Goal: Task Accomplishment & Management: Manage account settings

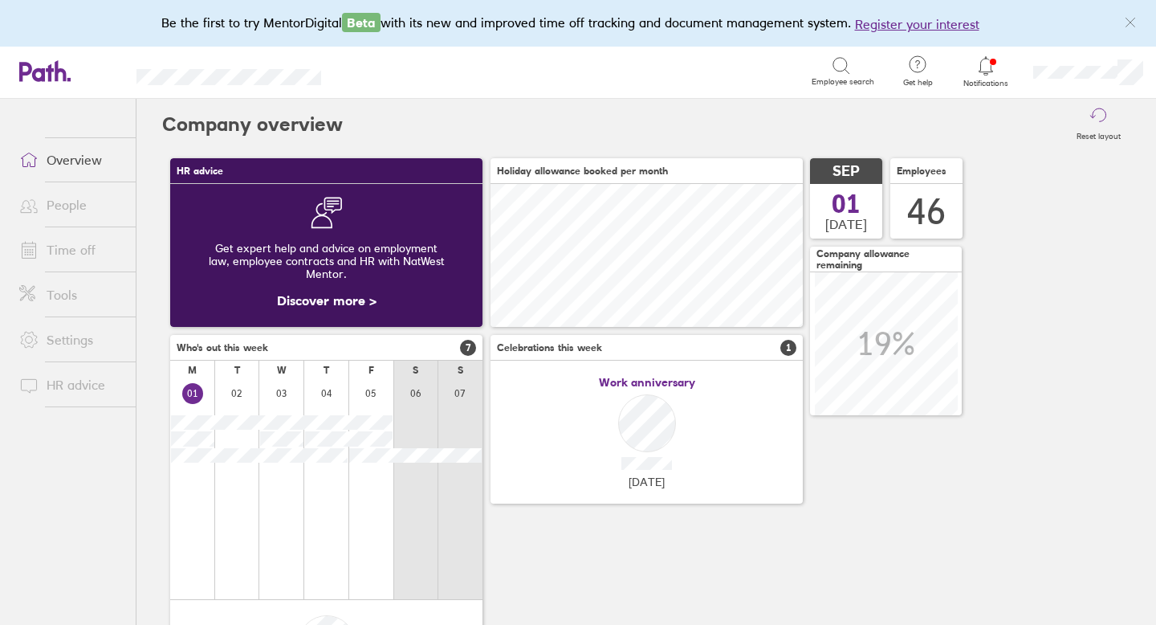
scroll to position [143, 312]
click at [68, 251] on link "Time off" at bounding box center [70, 250] width 129 height 32
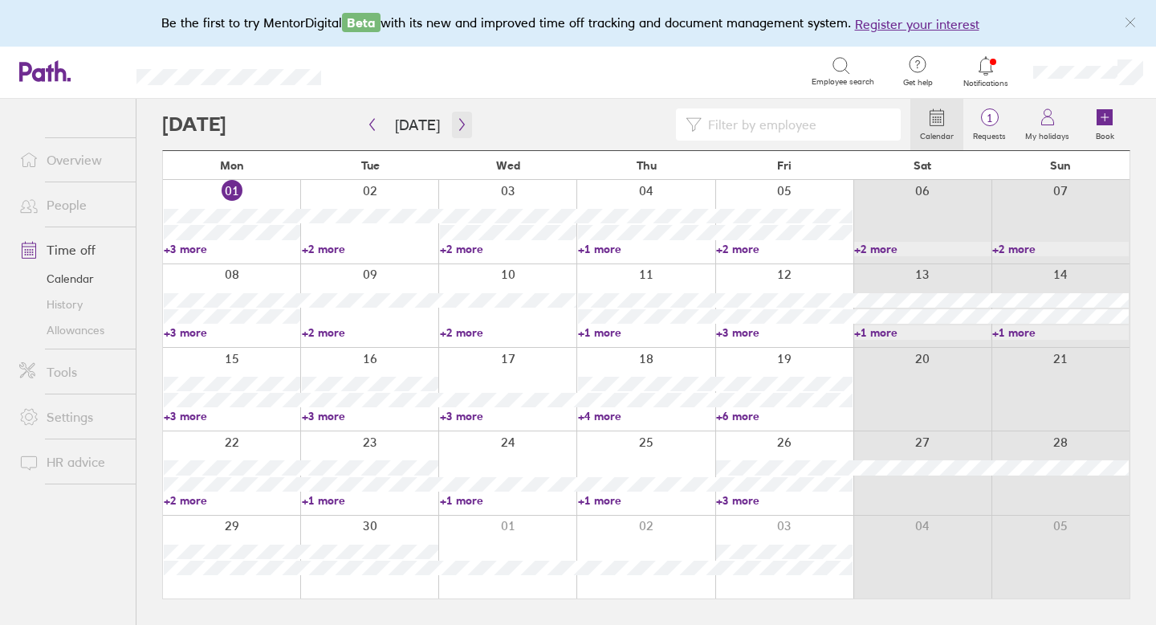
click at [456, 119] on icon "button" at bounding box center [462, 124] width 12 height 13
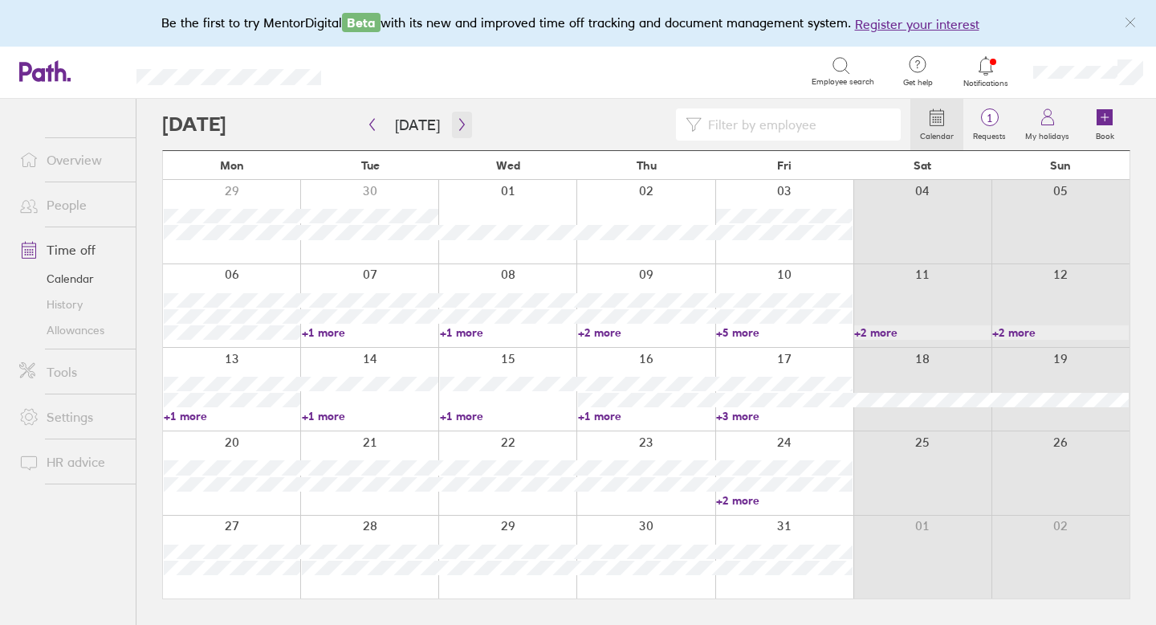
click at [456, 119] on icon "button" at bounding box center [462, 124] width 12 height 13
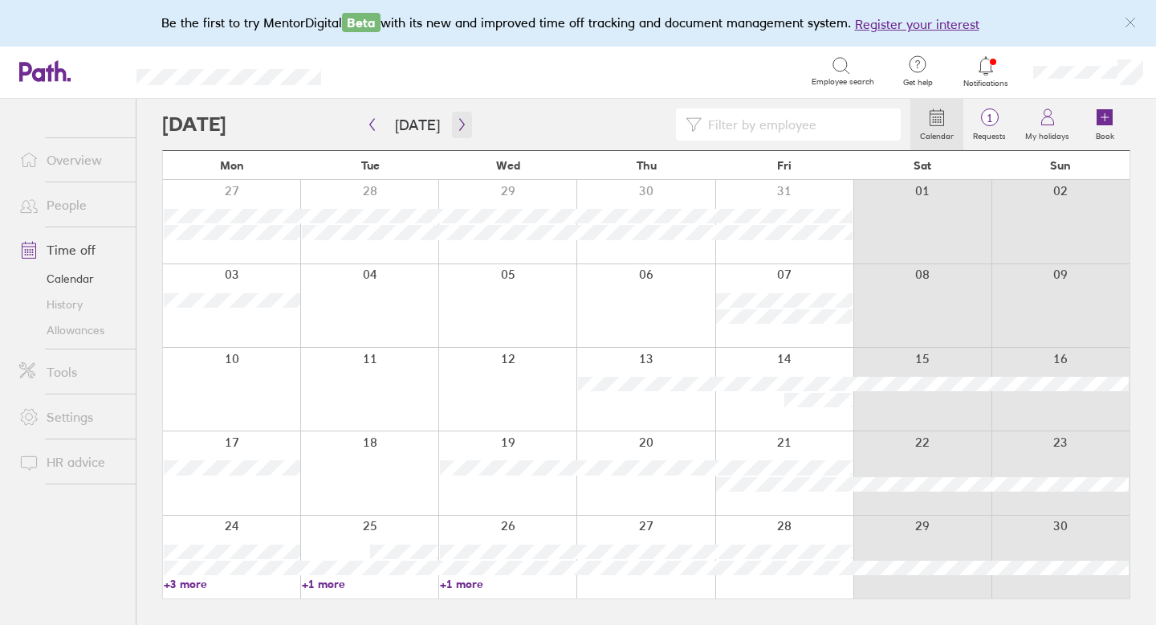
click at [456, 119] on icon "button" at bounding box center [462, 124] width 12 height 13
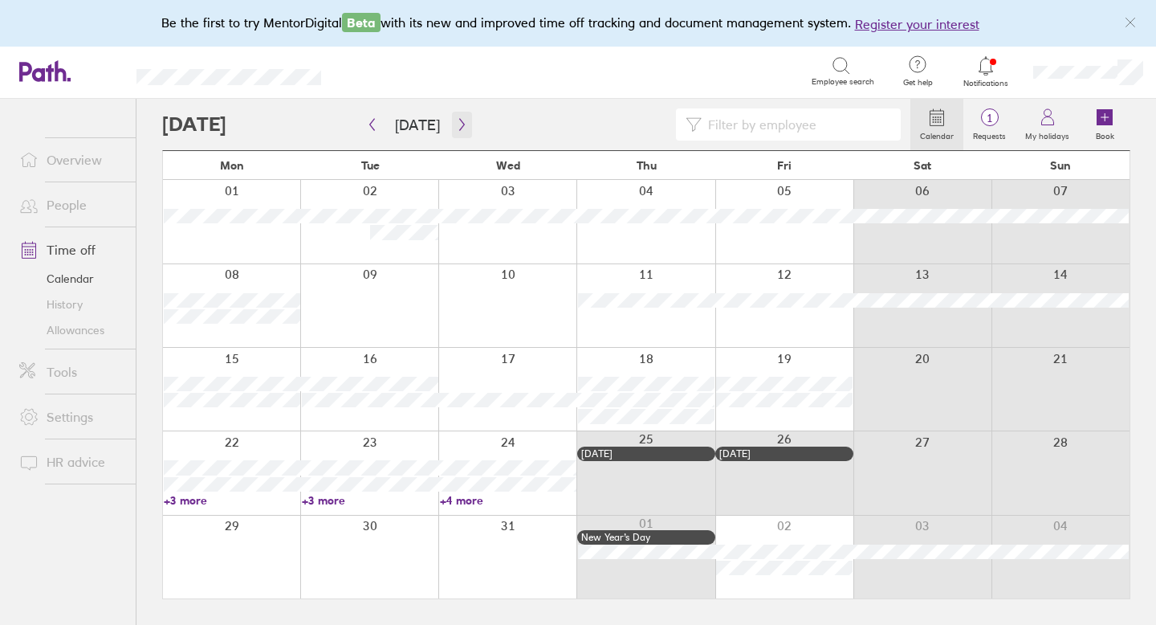
click at [460, 122] on icon "button" at bounding box center [462, 124] width 12 height 13
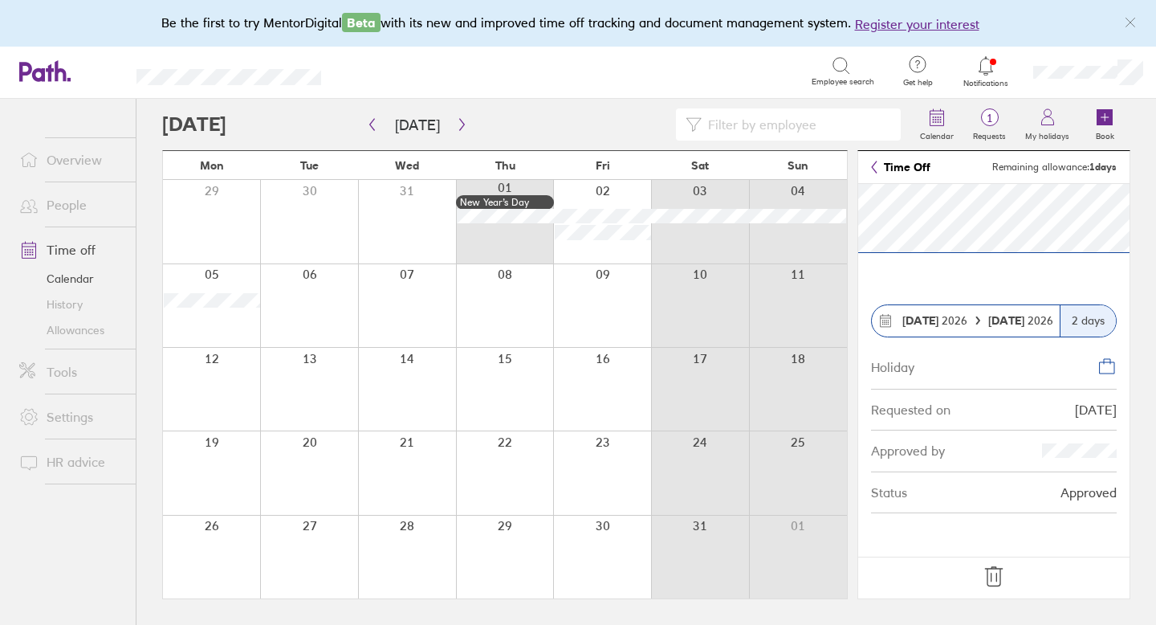
click at [998, 573] on icon at bounding box center [994, 577] width 26 height 26
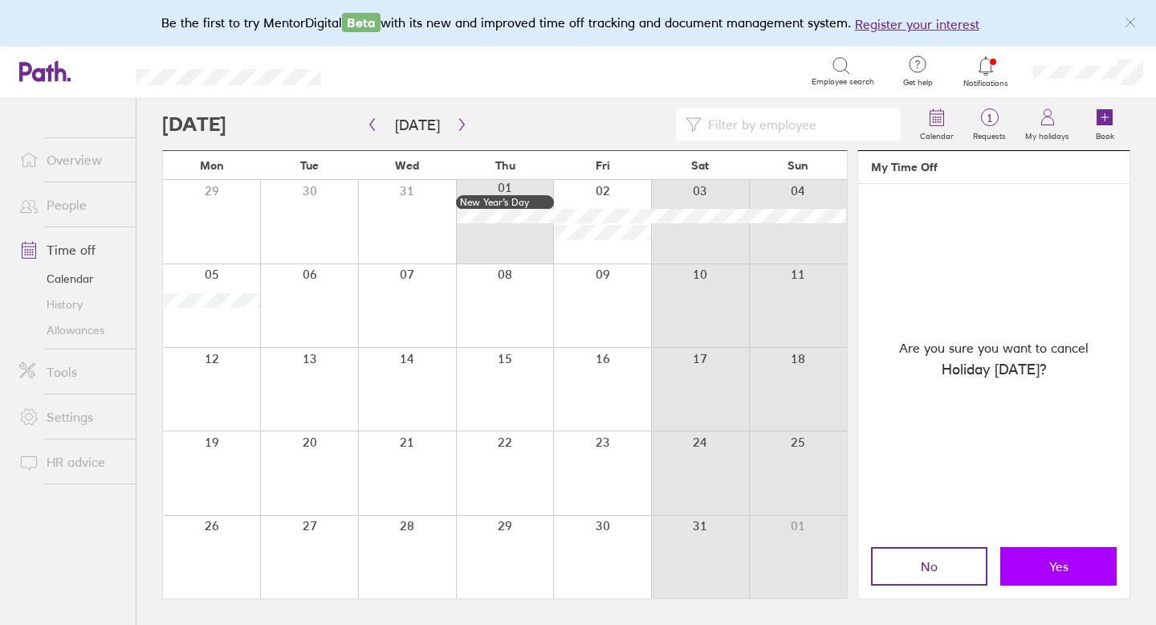
click at [1051, 563] on span "Yes" at bounding box center [1059, 566] width 19 height 14
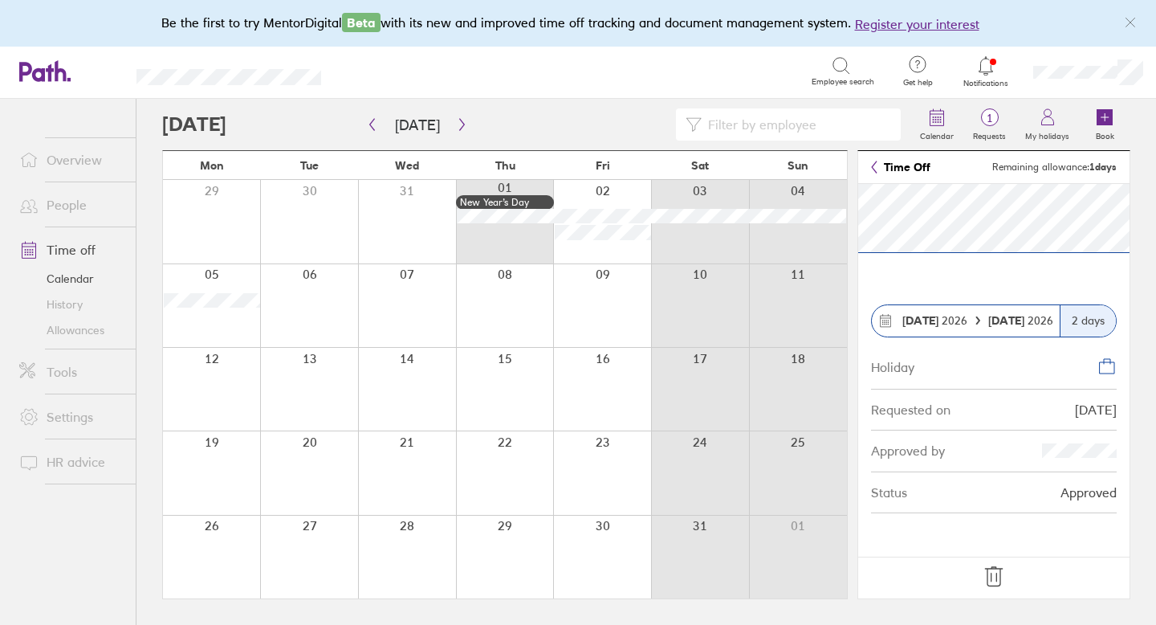
click at [994, 581] on icon at bounding box center [994, 577] width 26 height 26
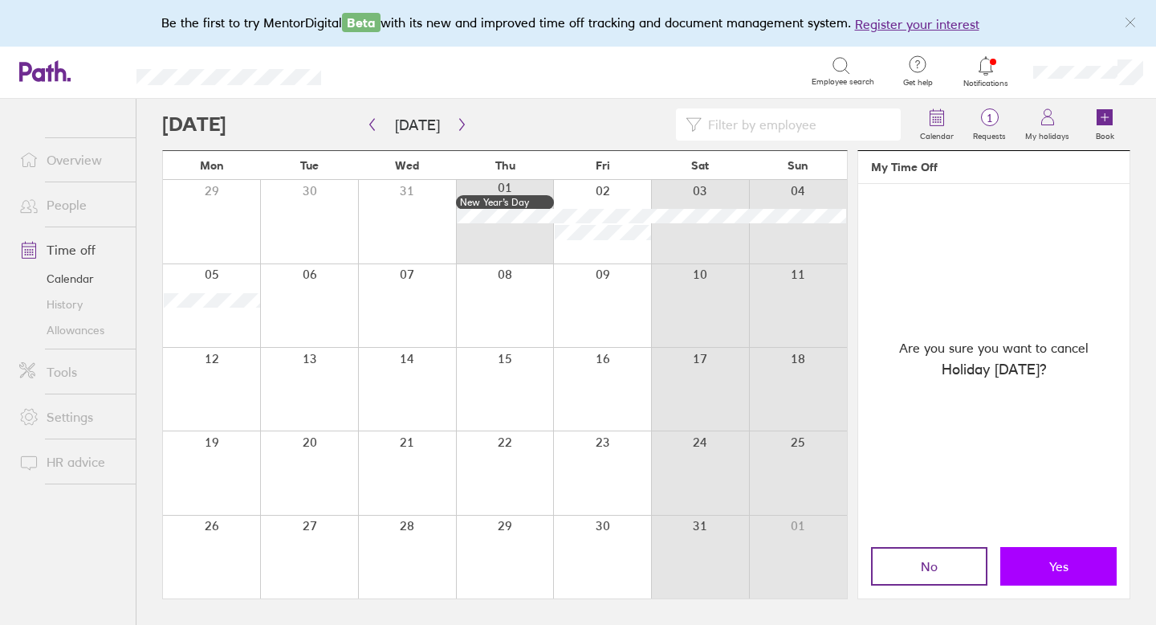
click at [1032, 564] on button "Yes" at bounding box center [1059, 566] width 116 height 39
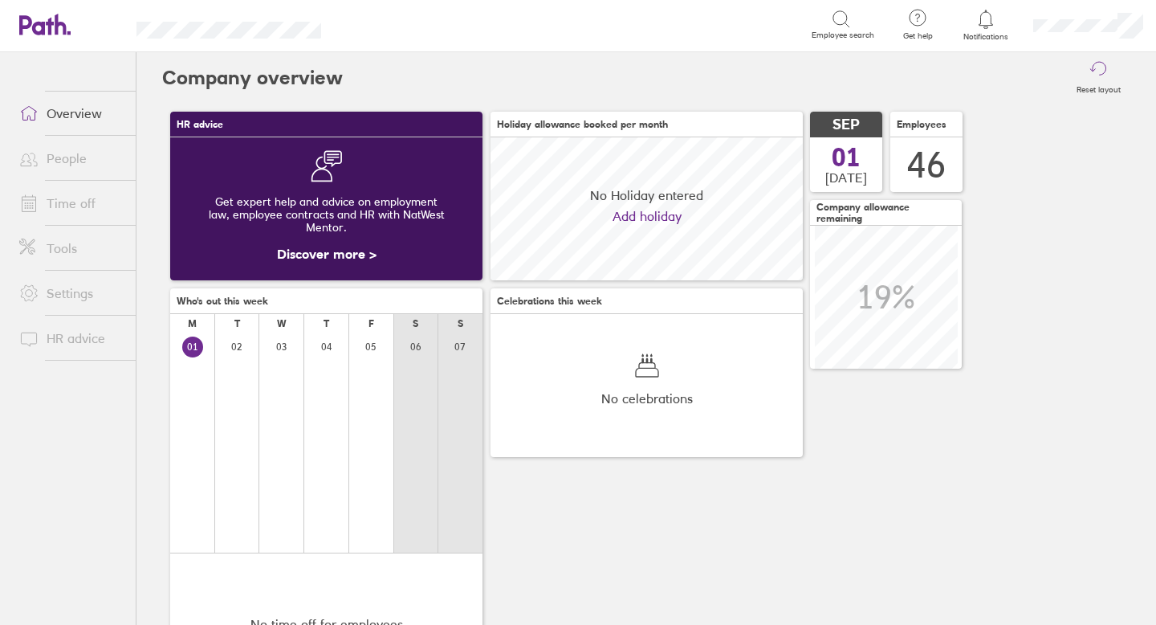
scroll to position [143, 312]
click at [81, 202] on link "Time off" at bounding box center [70, 203] width 129 height 32
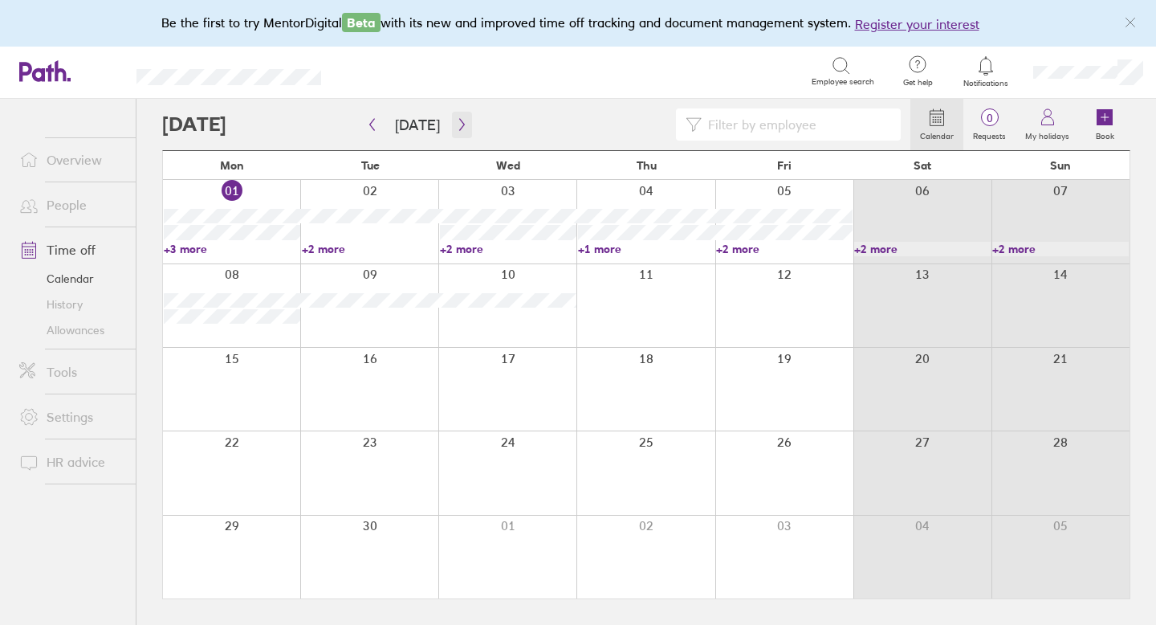
click at [456, 123] on icon "button" at bounding box center [462, 124] width 12 height 13
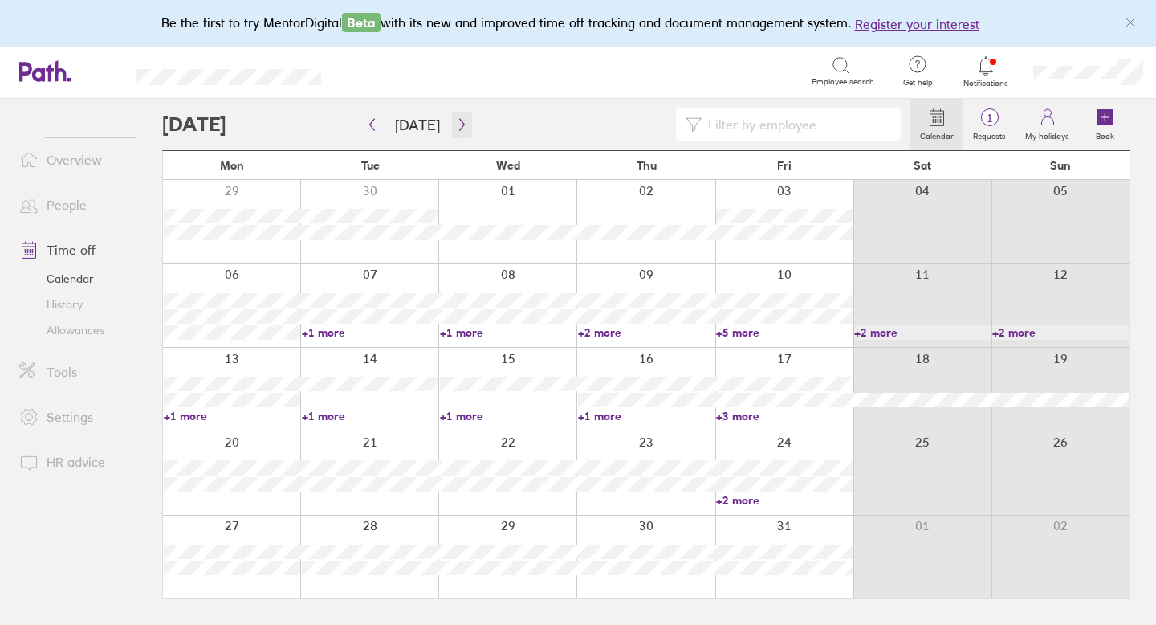
click at [459, 124] on icon "button" at bounding box center [461, 125] width 5 height 12
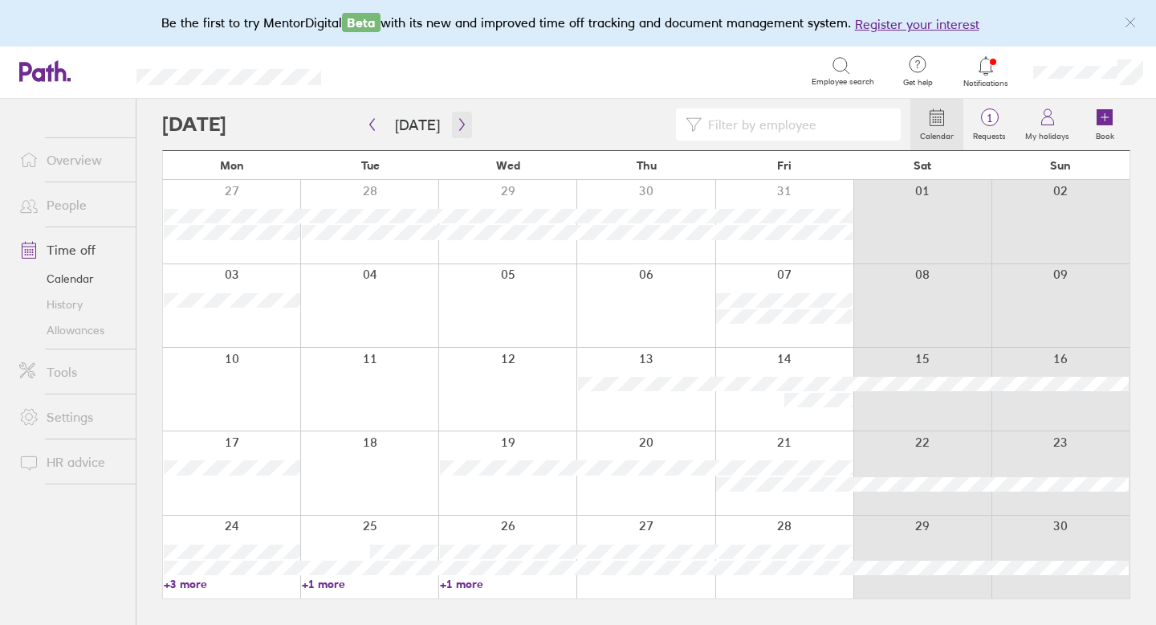
click at [459, 124] on icon "button" at bounding box center [461, 125] width 5 height 12
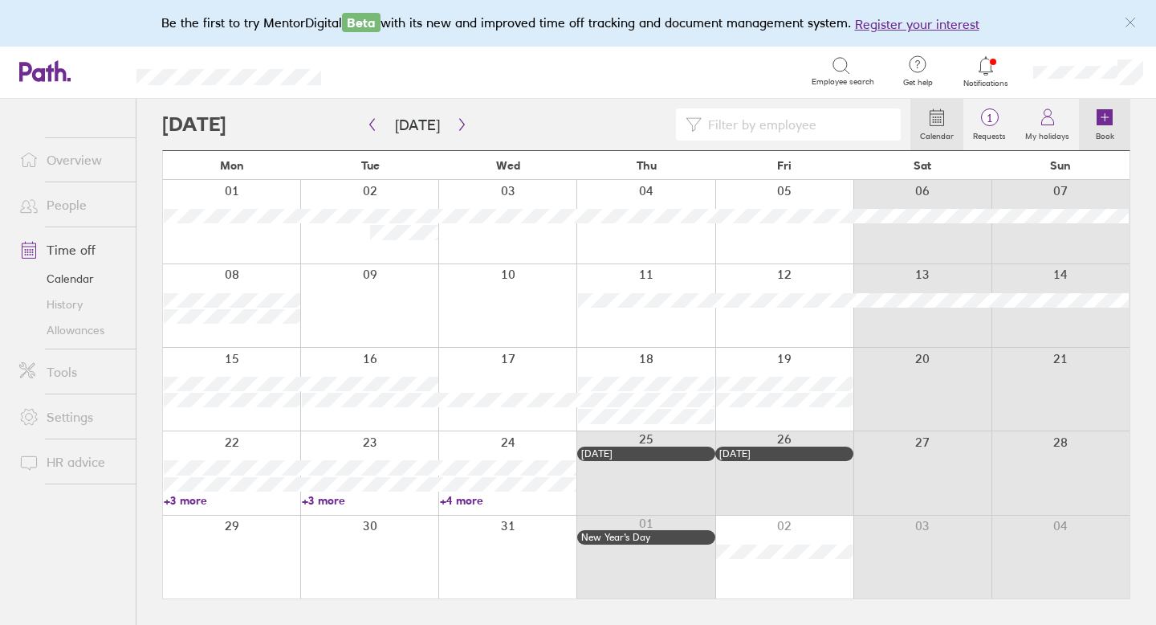
click at [1101, 115] on icon at bounding box center [1105, 117] width 16 height 16
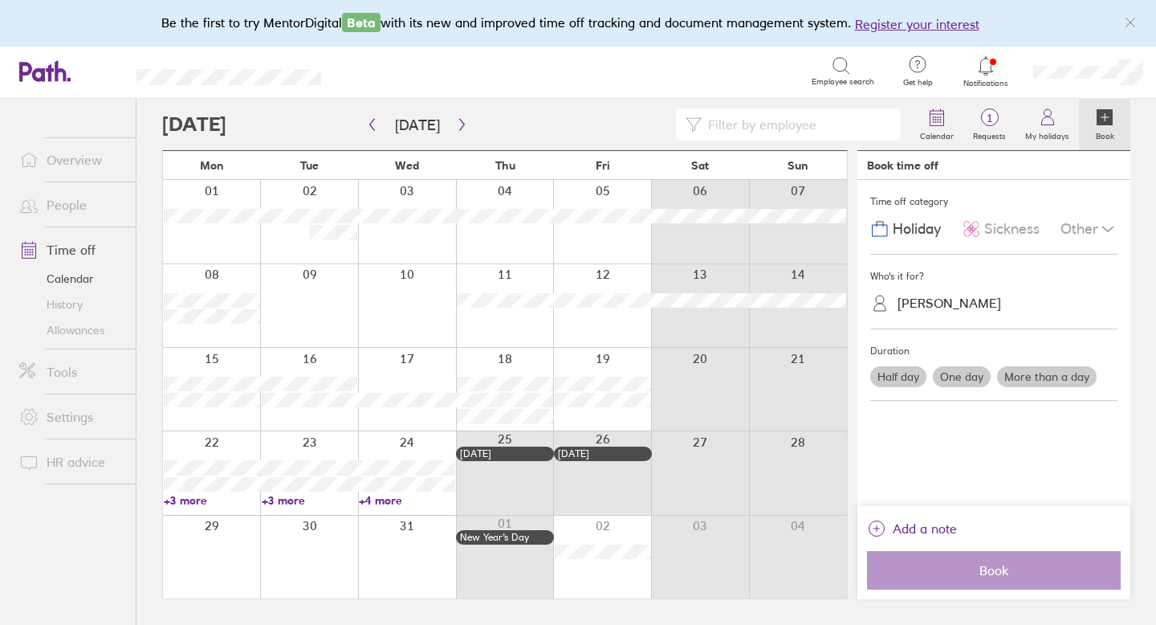
click at [914, 298] on div "[PERSON_NAME]" at bounding box center [950, 303] width 104 height 15
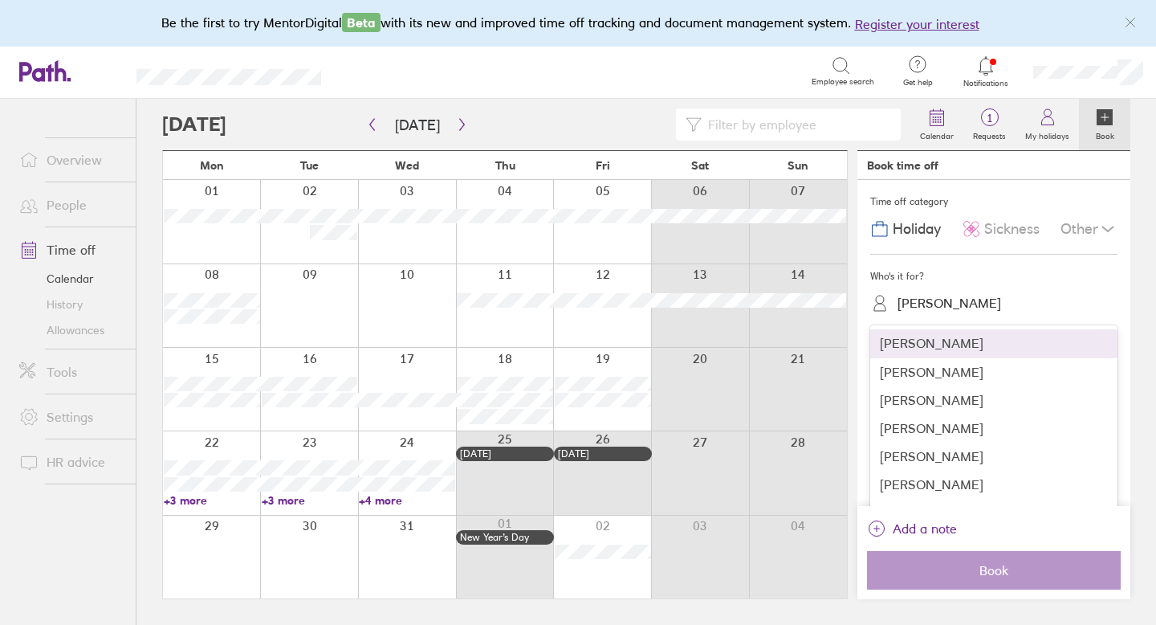
scroll to position [512, 0]
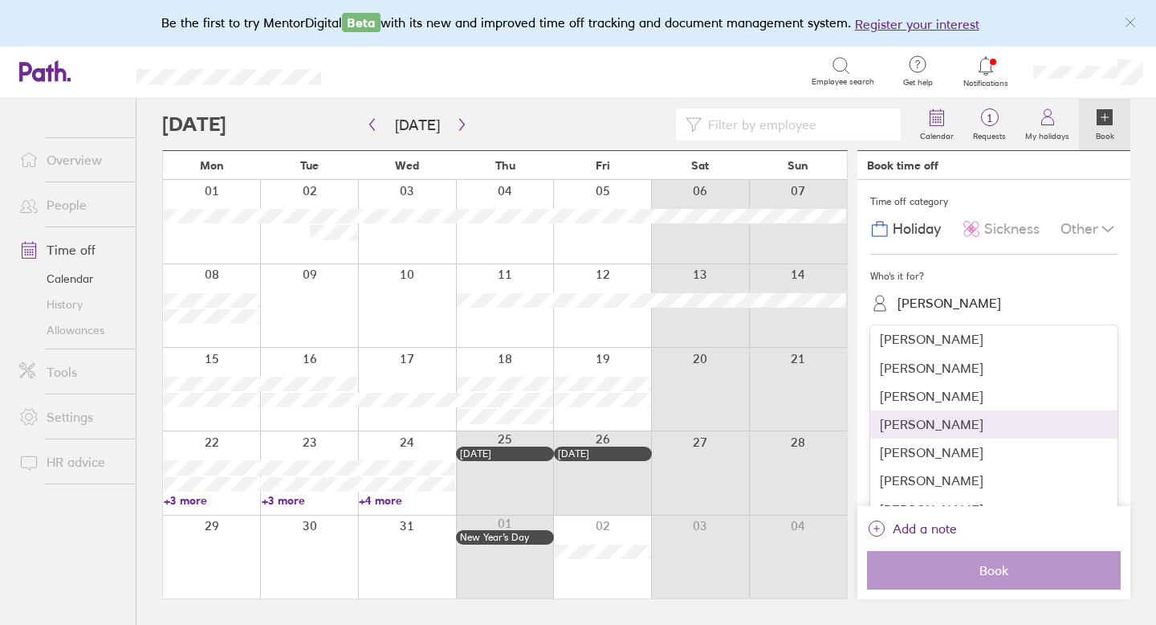
click at [907, 429] on div "[PERSON_NAME]" at bounding box center [993, 424] width 247 height 28
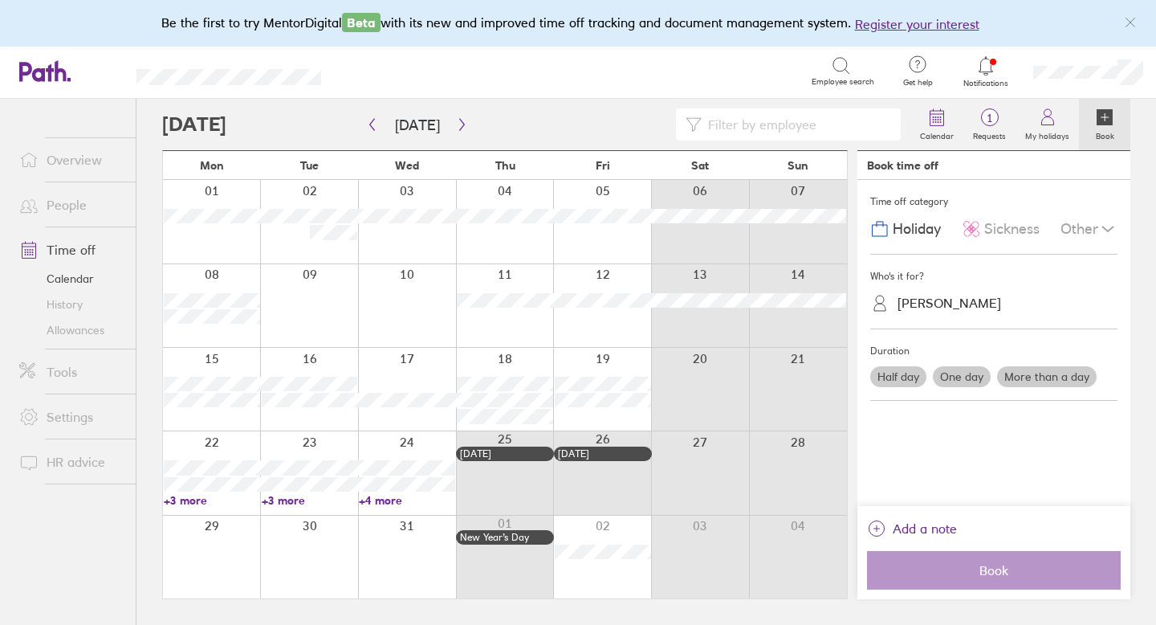
click at [965, 380] on label "One day" at bounding box center [962, 376] width 58 height 21
click at [0, 0] on input "One day" at bounding box center [0, 0] width 0 height 0
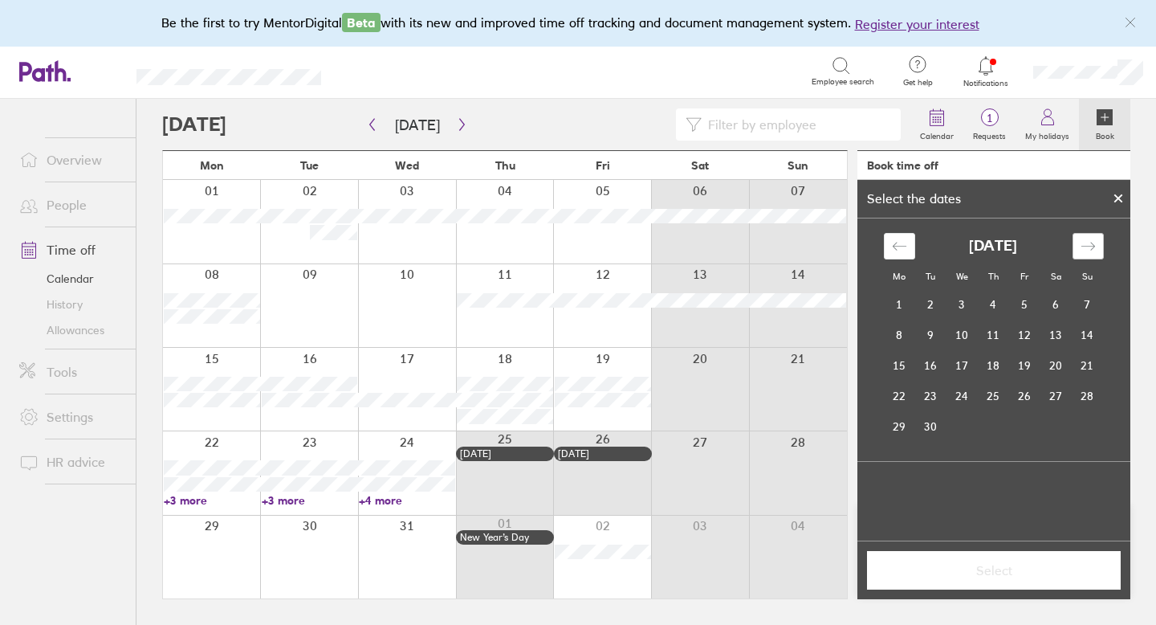
click at [1084, 251] on icon "Move forward to switch to the next month." at bounding box center [1088, 246] width 15 height 15
click at [1030, 305] on td "2" at bounding box center [1024, 305] width 31 height 31
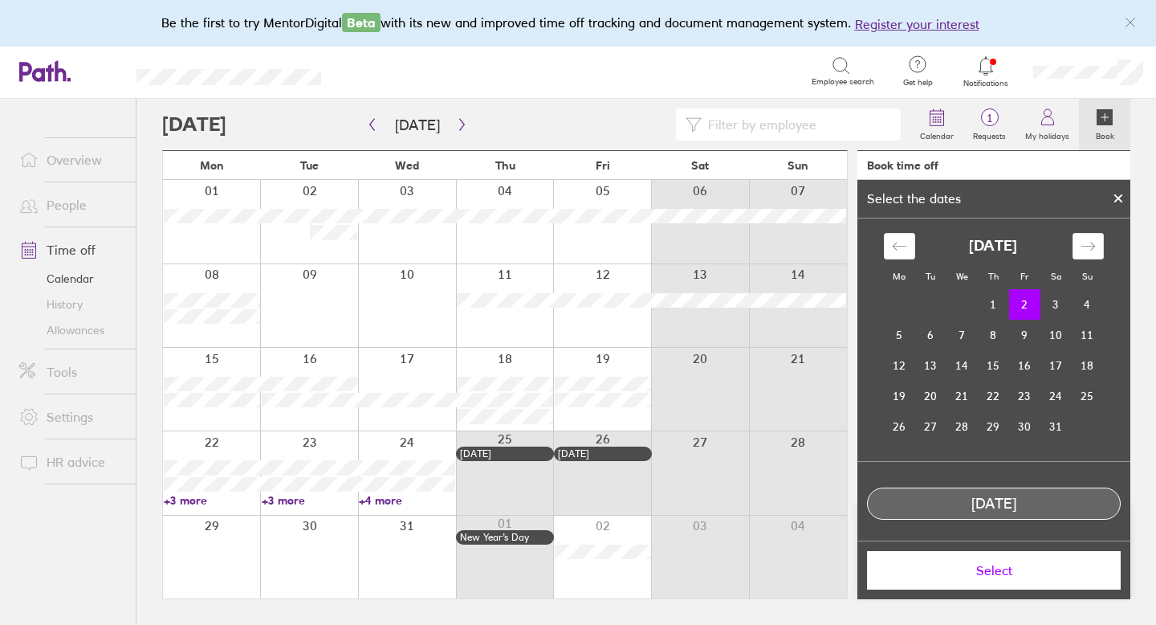
click at [990, 567] on span "Select" at bounding box center [994, 570] width 231 height 14
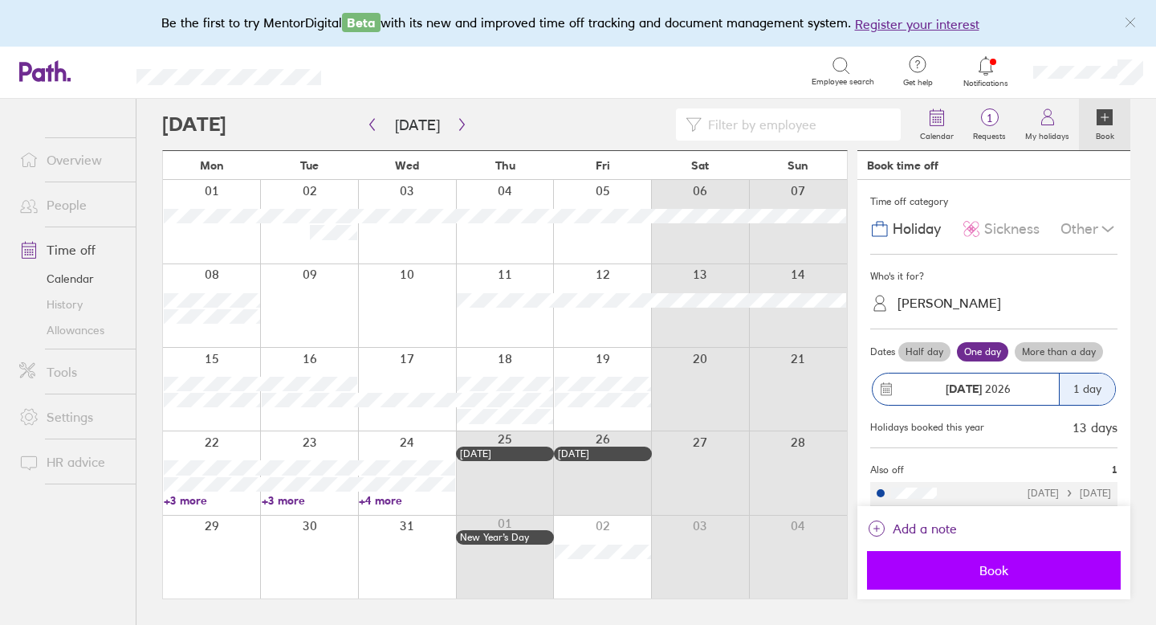
click at [1001, 564] on span "Book" at bounding box center [994, 570] width 231 height 14
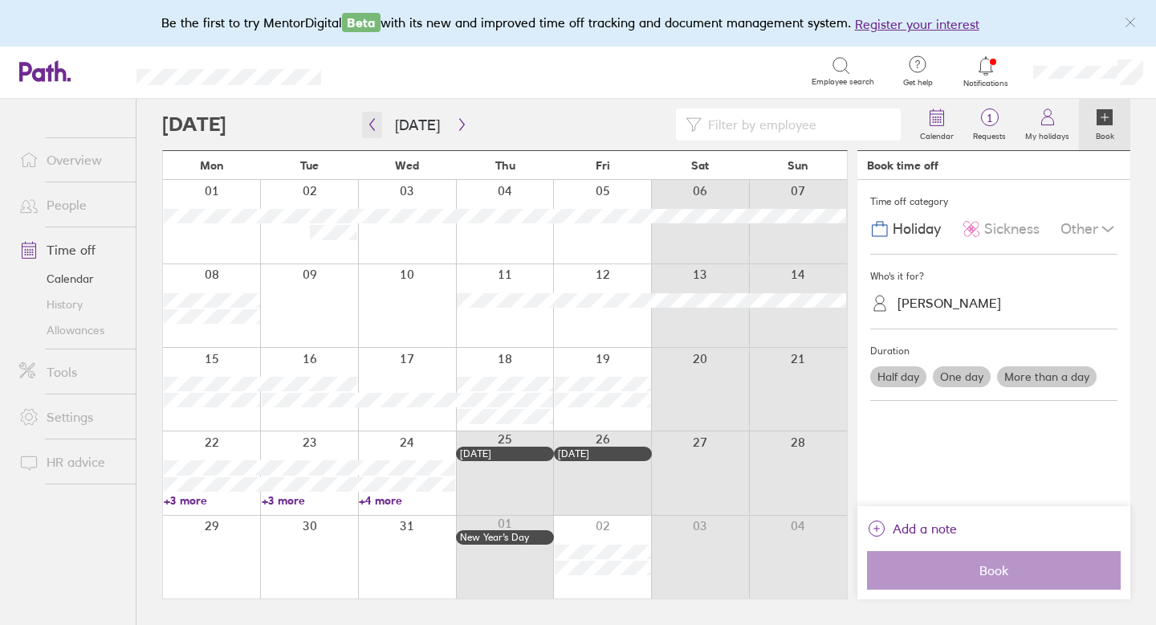
click at [372, 123] on icon "button" at bounding box center [372, 124] width 12 height 13
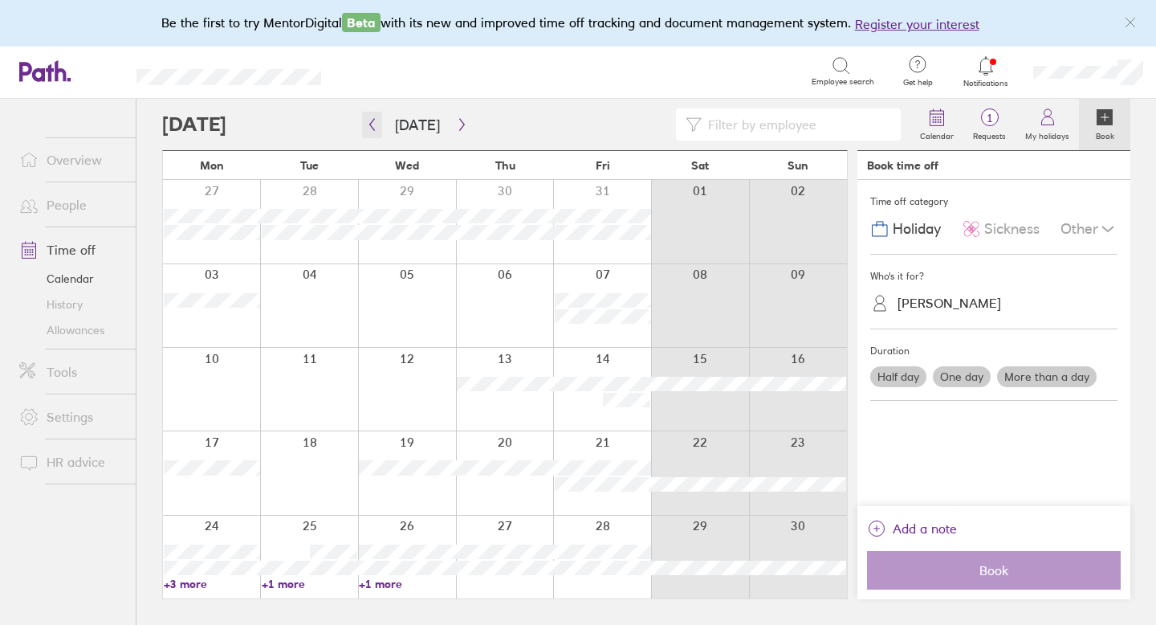
click at [372, 123] on icon "button" at bounding box center [372, 124] width 12 height 13
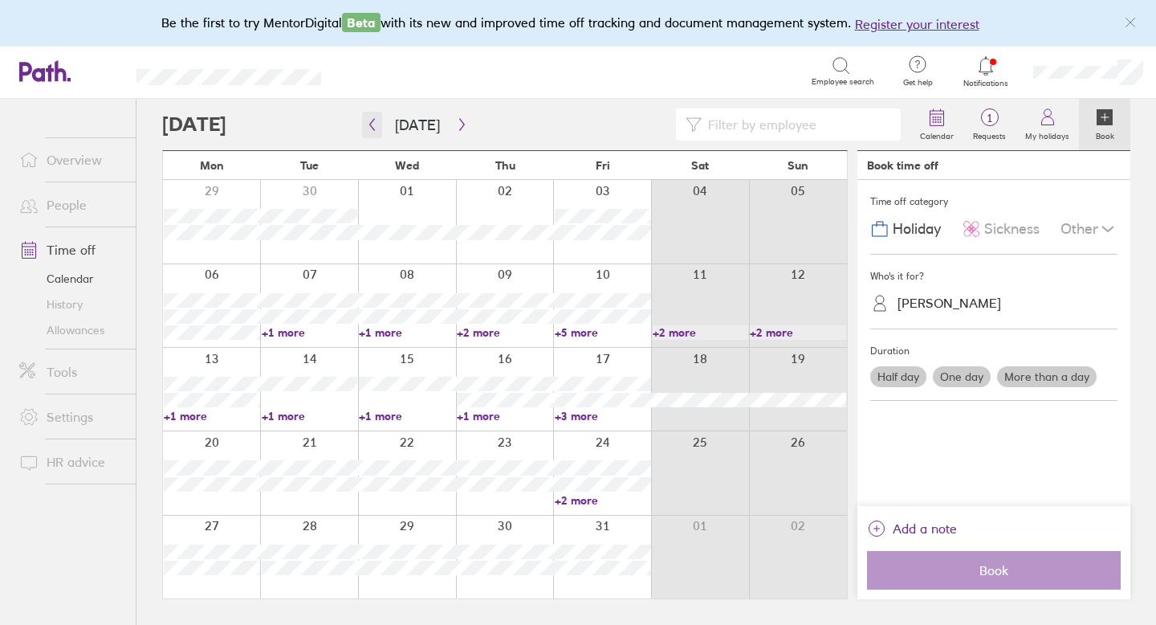
click at [372, 123] on icon "button" at bounding box center [372, 124] width 12 height 13
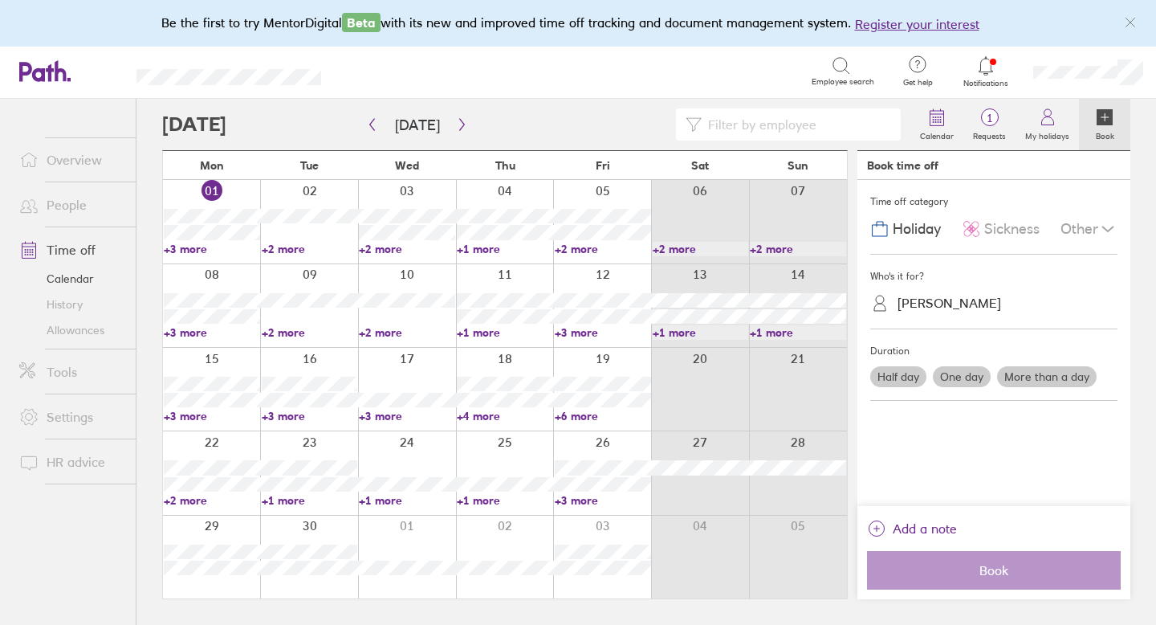
click at [198, 247] on link "+3 more" at bounding box center [212, 249] width 96 height 14
click at [1107, 117] on icon at bounding box center [1105, 117] width 16 height 16
click at [1105, 118] on icon at bounding box center [1105, 117] width 16 height 16
click at [976, 300] on div "[PERSON_NAME]" at bounding box center [950, 303] width 104 height 15
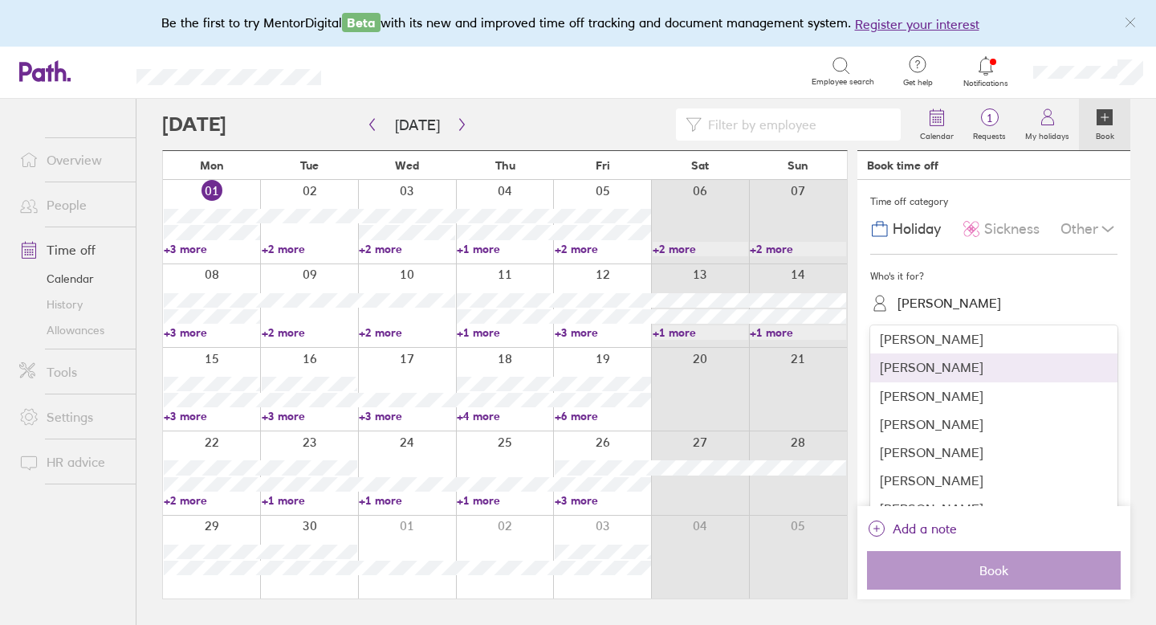
scroll to position [1062, 0]
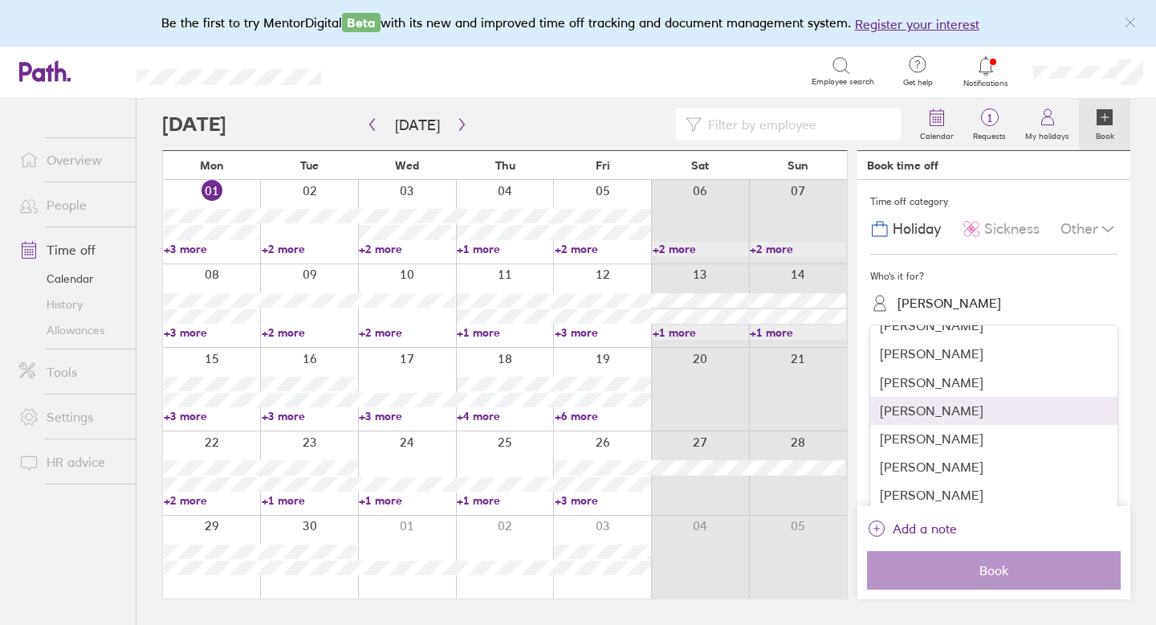
click at [944, 418] on div "[PERSON_NAME]" at bounding box center [993, 411] width 247 height 28
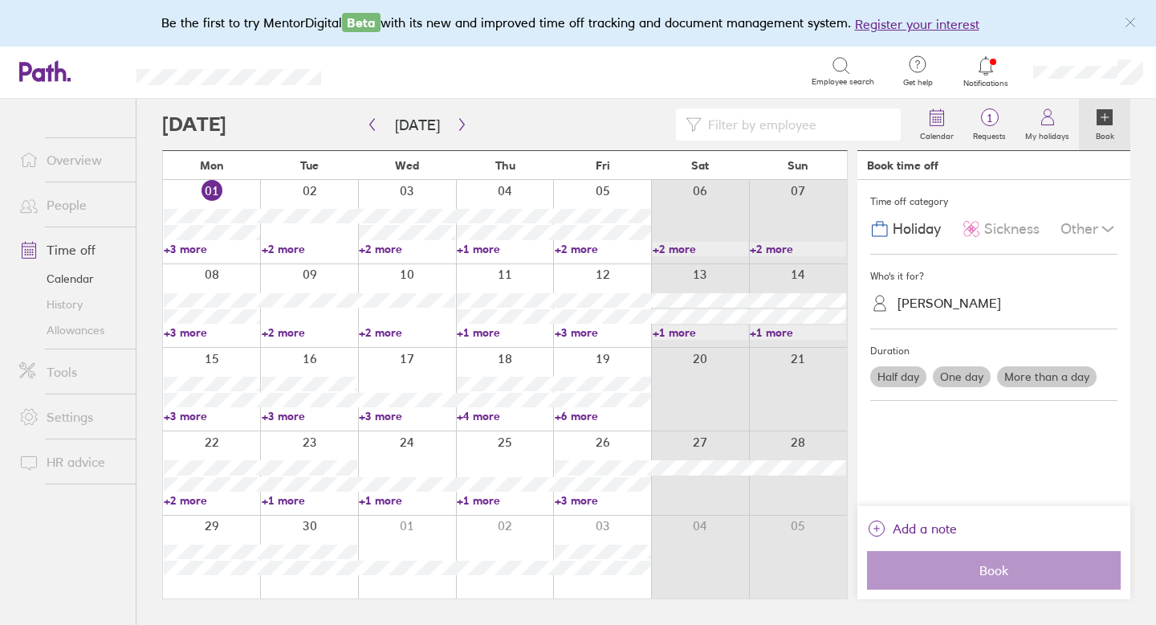
click at [1093, 229] on div "Other" at bounding box center [1089, 229] width 57 height 31
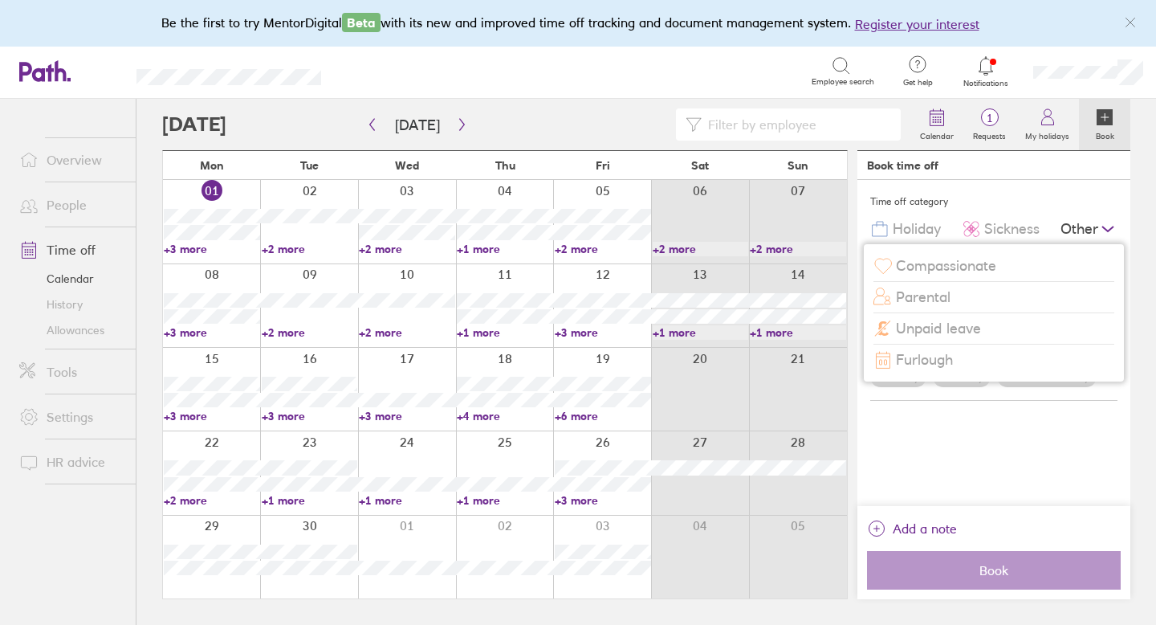
click at [1013, 263] on div "Compassionate" at bounding box center [994, 266] width 241 height 31
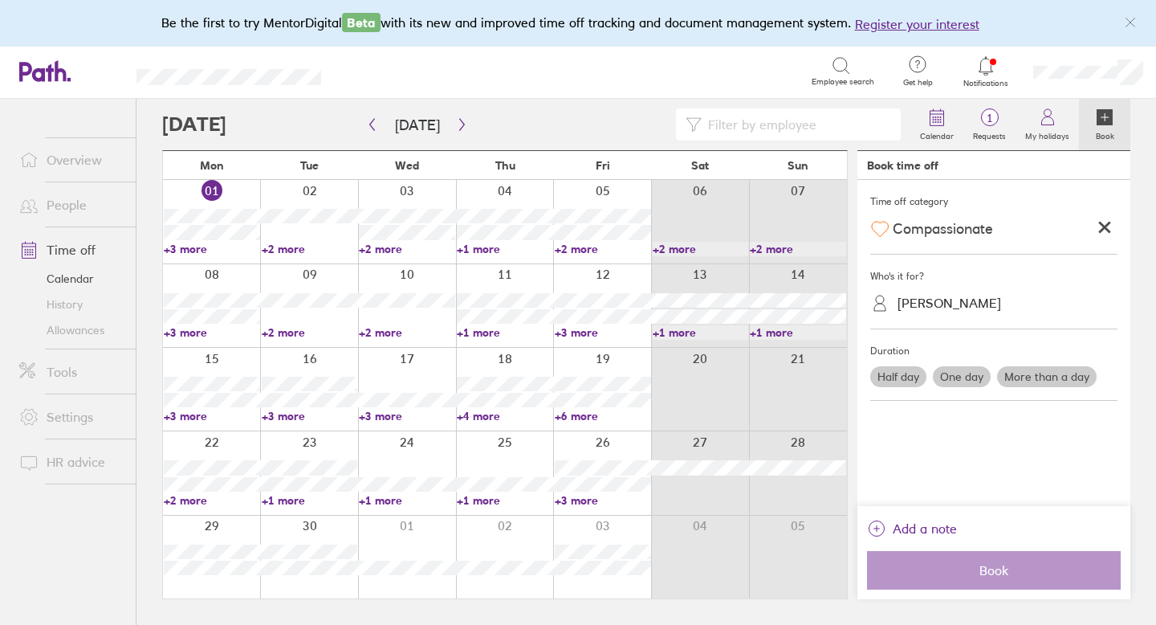
click at [973, 370] on label "One day" at bounding box center [962, 376] width 58 height 21
click at [0, 0] on input "One day" at bounding box center [0, 0] width 0 height 0
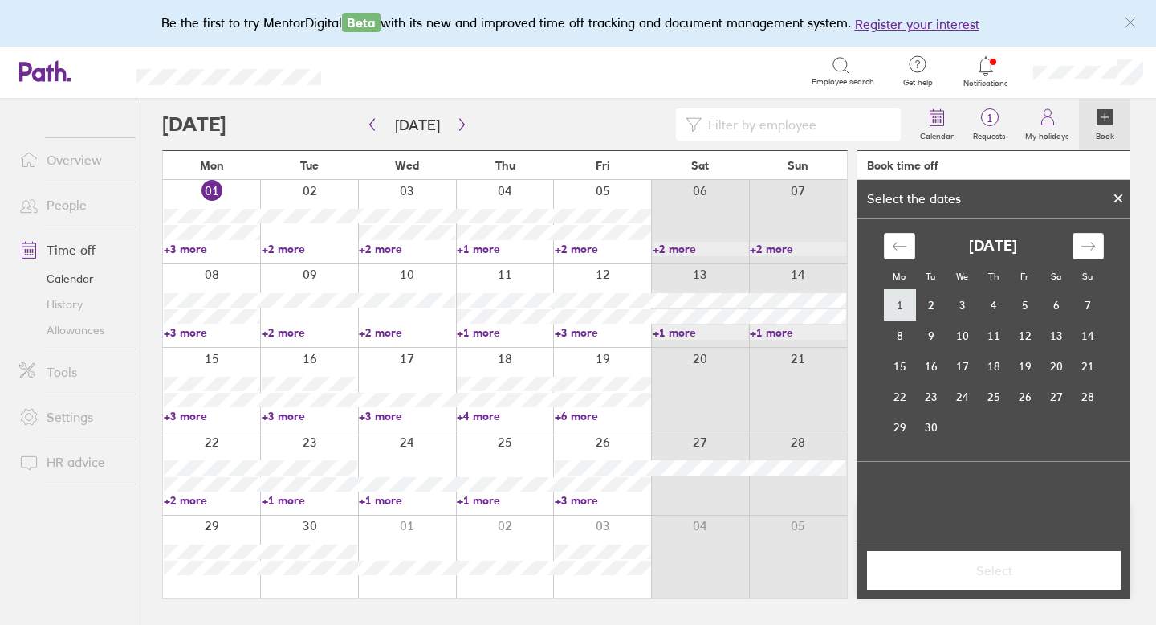
click at [902, 308] on td "1" at bounding box center [899, 305] width 31 height 31
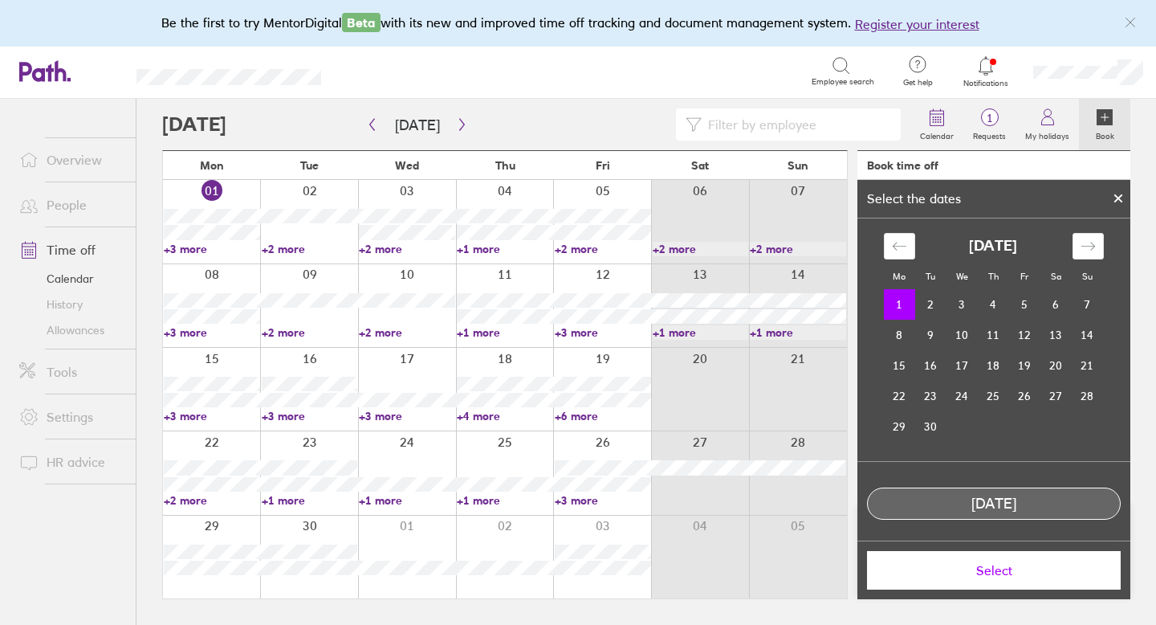
click at [993, 574] on span "Select" at bounding box center [994, 570] width 231 height 14
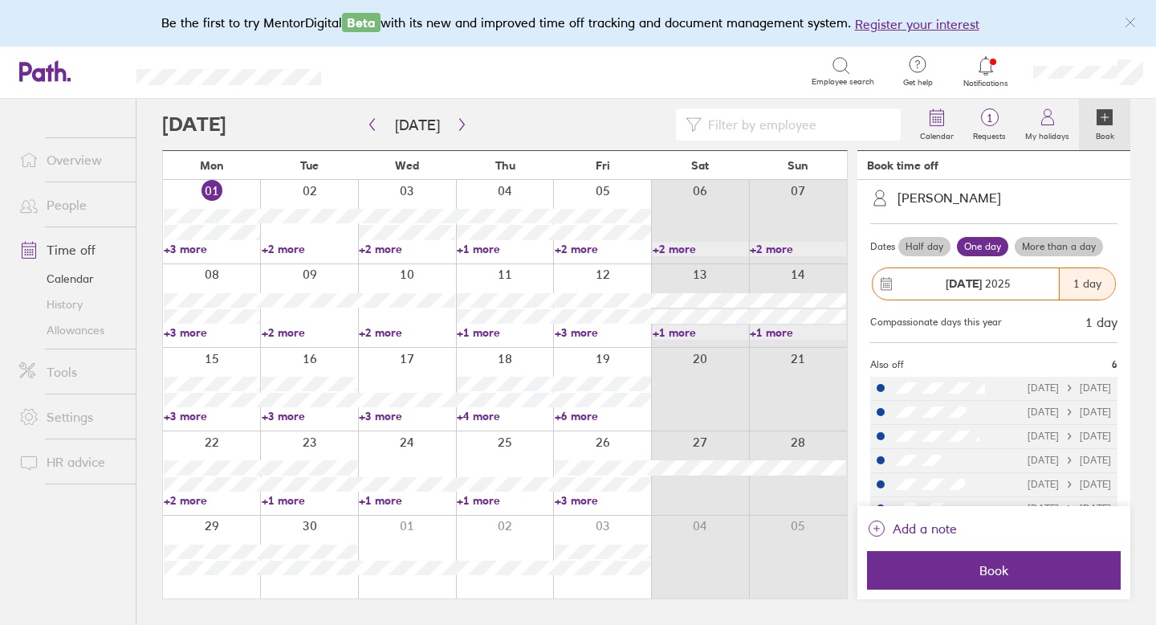
scroll to position [129, 0]
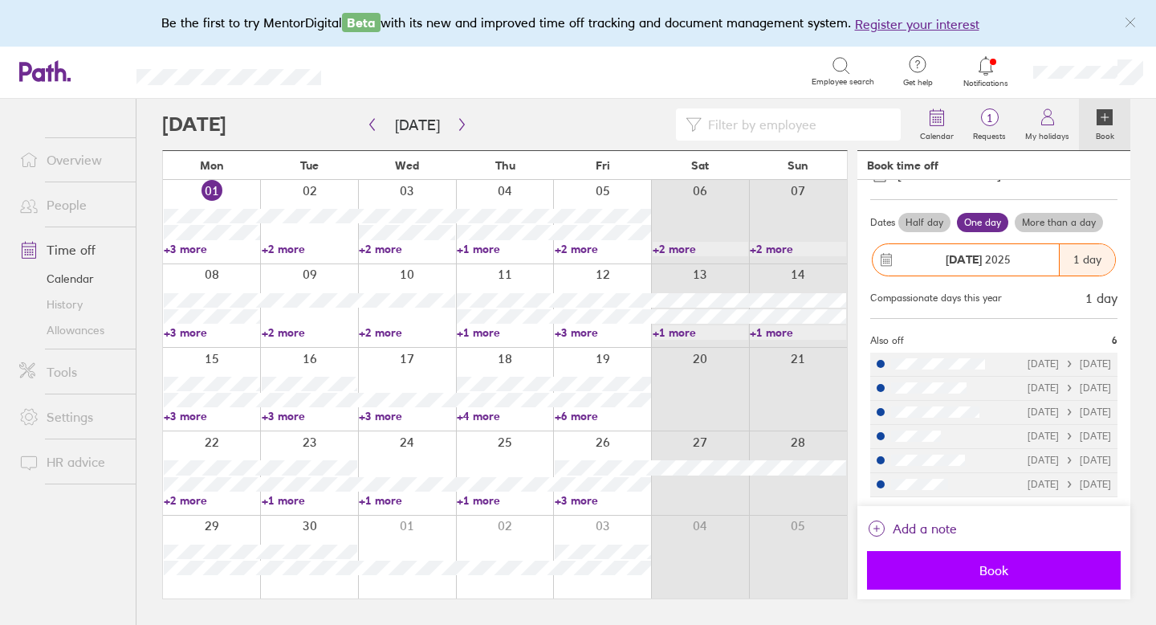
click at [977, 572] on span "Book" at bounding box center [994, 570] width 231 height 14
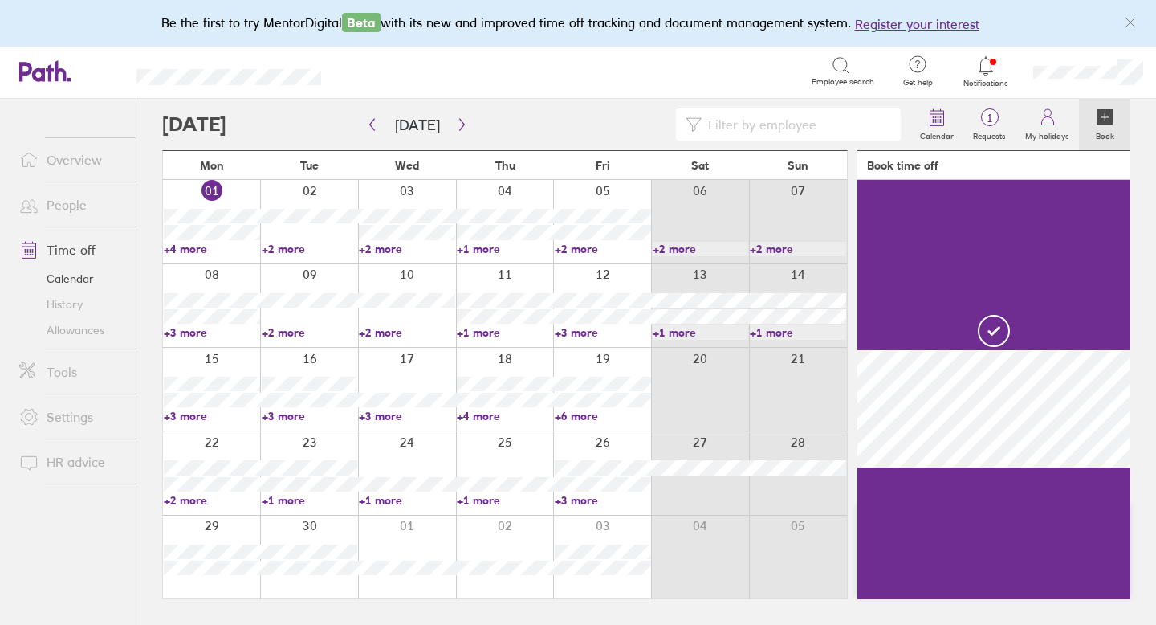
scroll to position [0, 0]
